Goal: Task Accomplishment & Management: Manage account settings

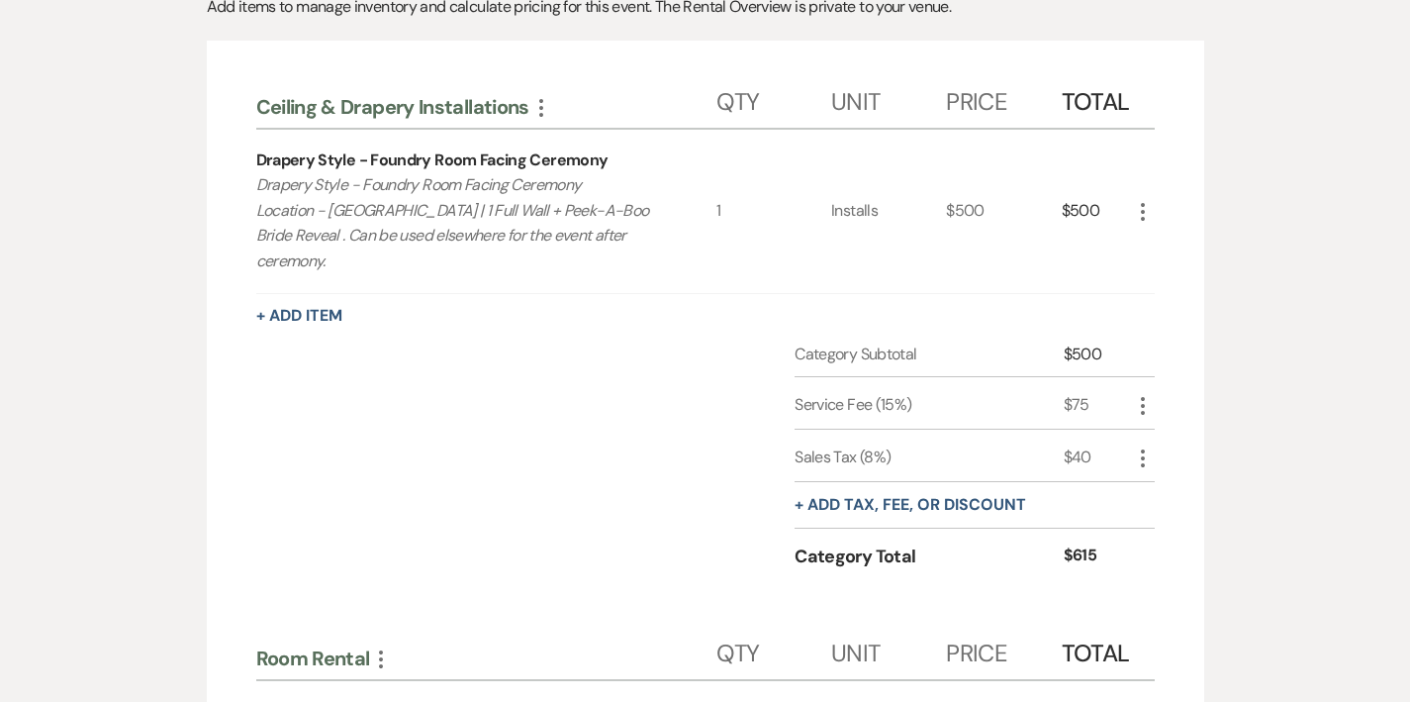
scroll to position [559, 0]
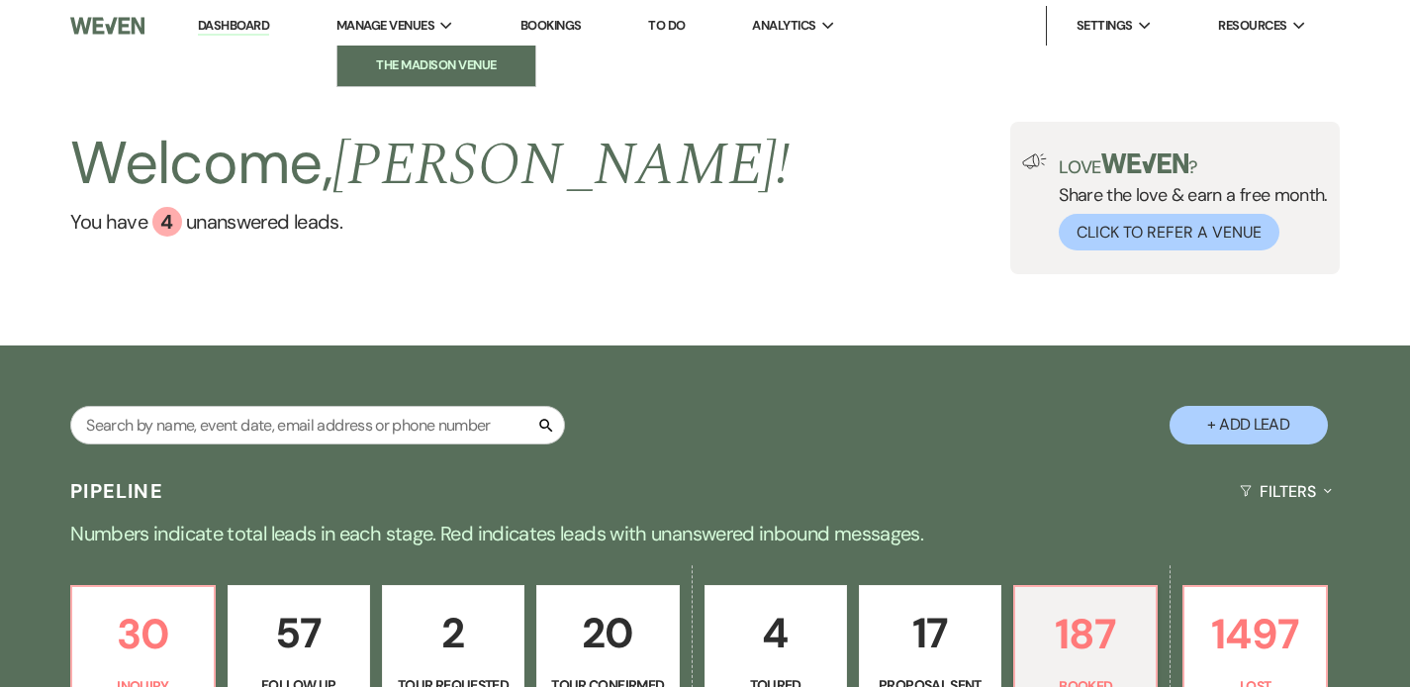
click at [424, 63] on li "The Madison Venue" at bounding box center [436, 65] width 178 height 20
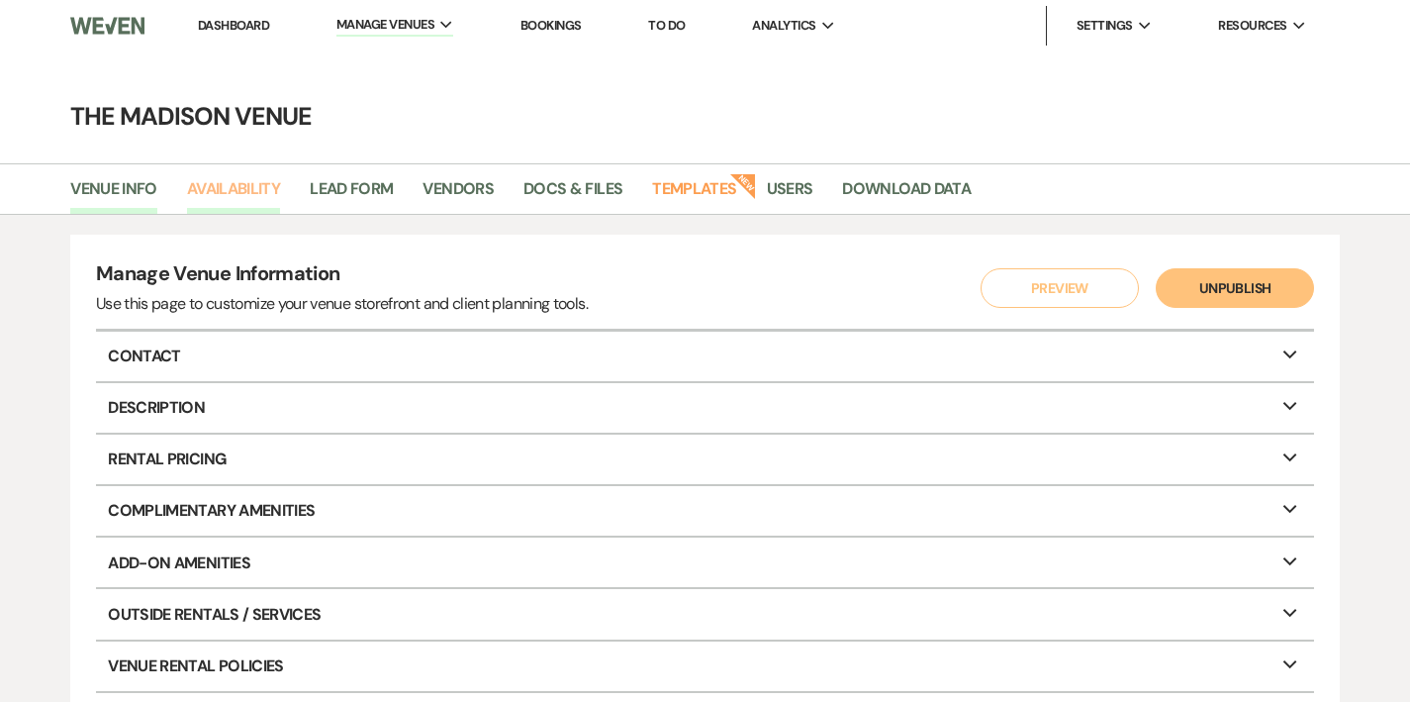
click at [250, 194] on link "Availability" at bounding box center [233, 195] width 93 height 38
select select "3"
select select "2026"
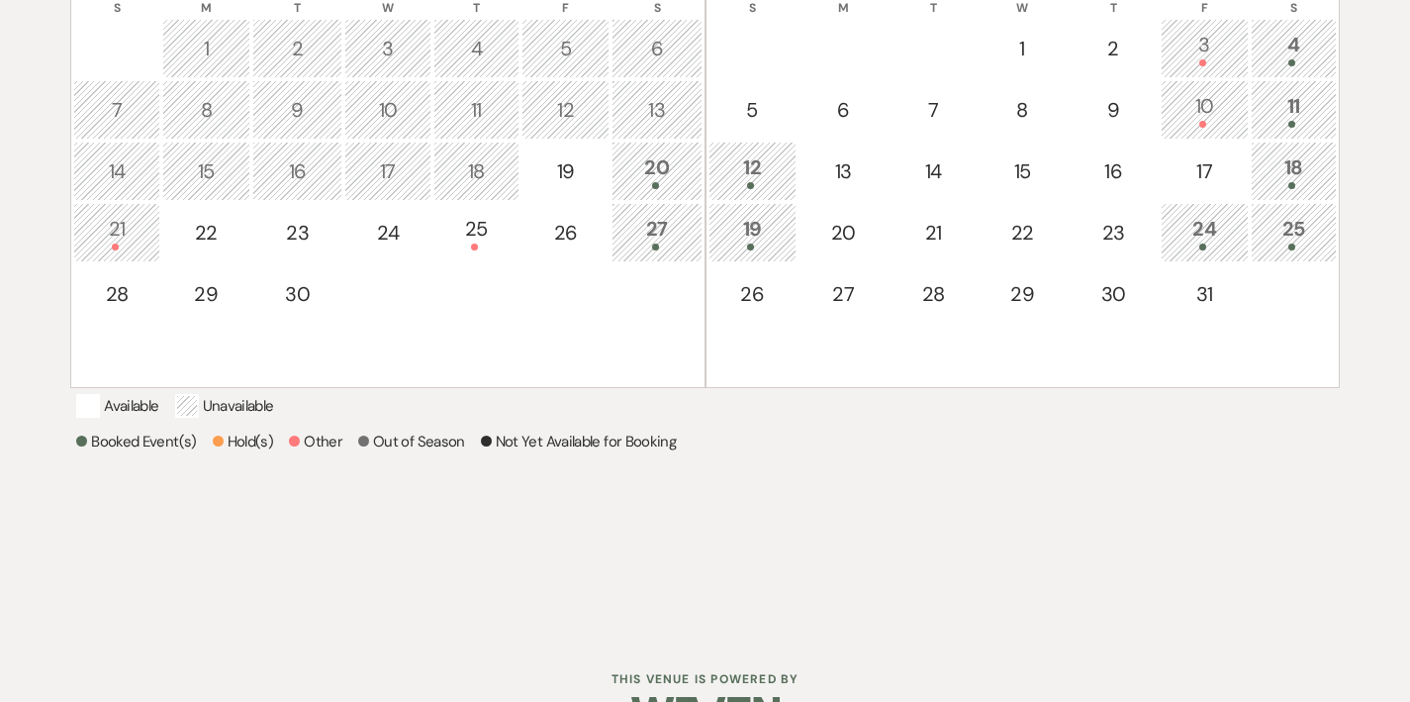
scroll to position [516, 0]
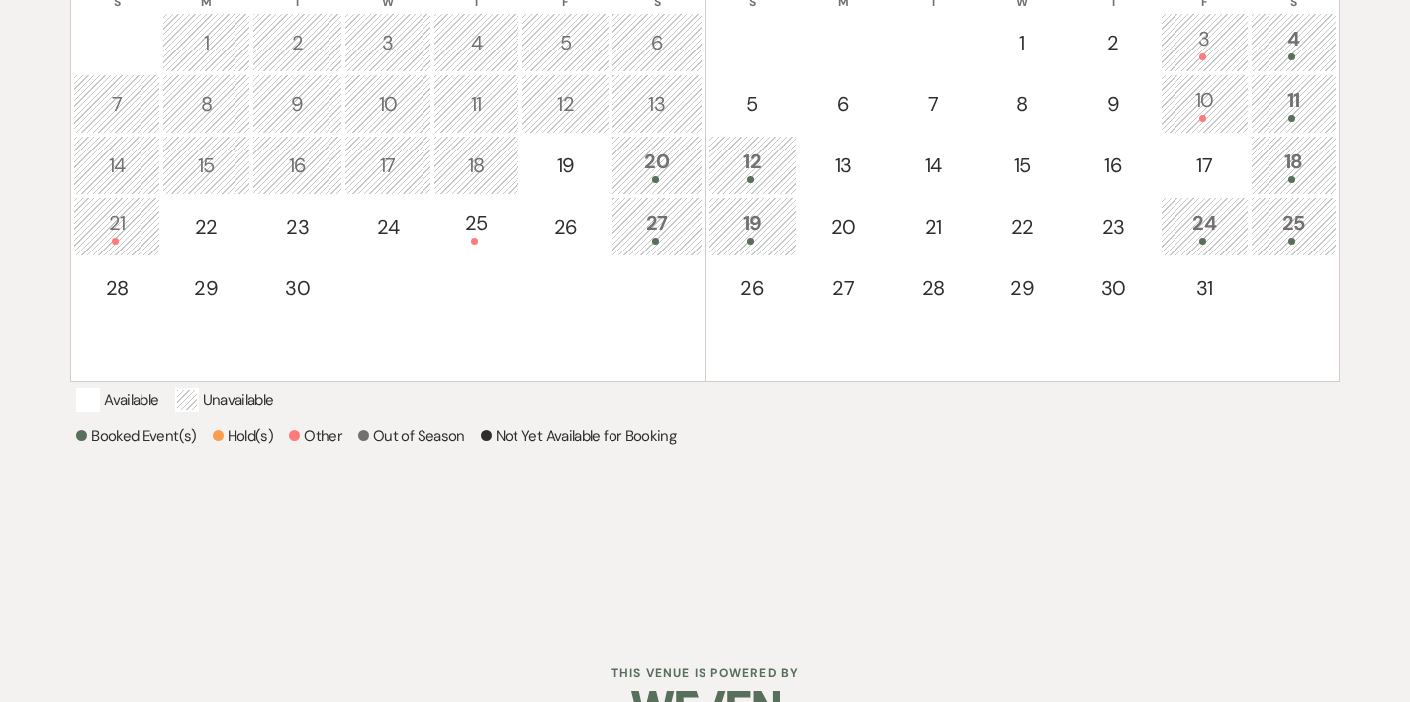
click at [653, 153] on div "20" at bounding box center [656, 164] width 68 height 37
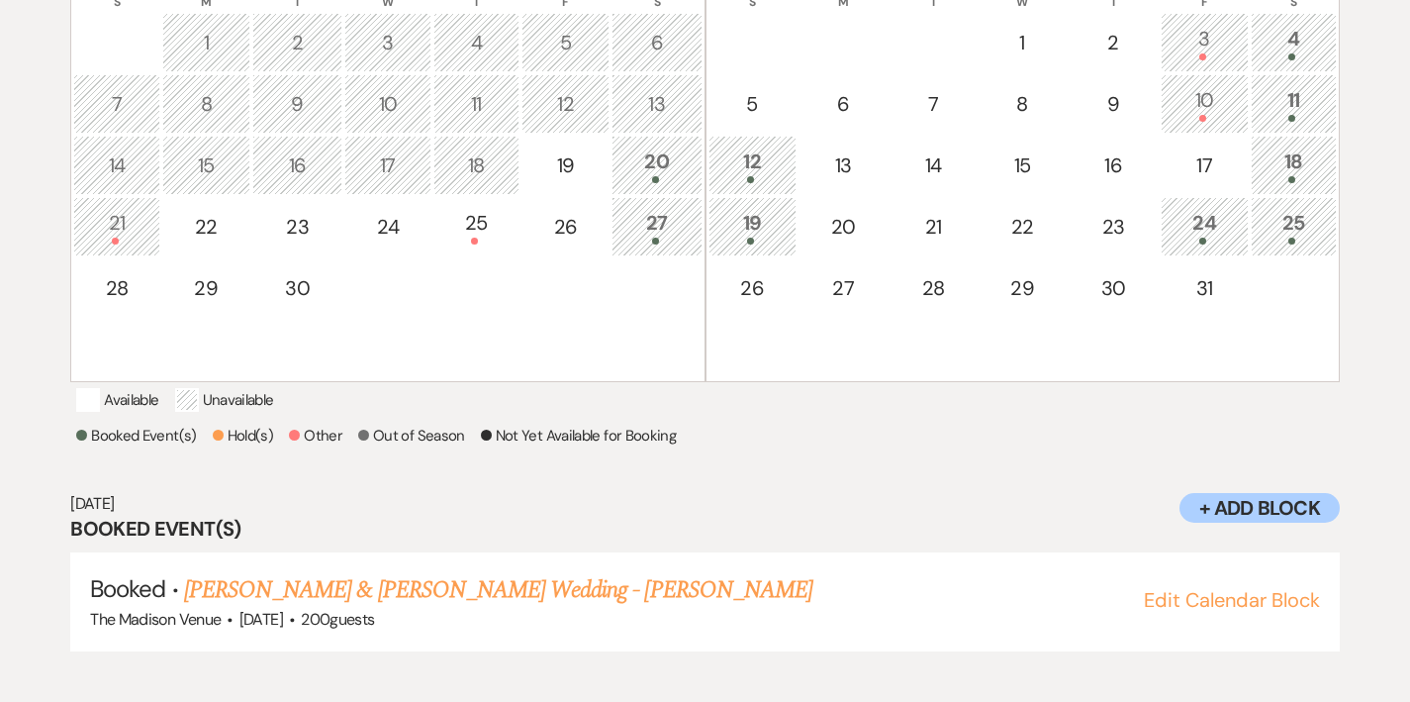
scroll to position [528, 0]
